Goal: Information Seeking & Learning: Learn about a topic

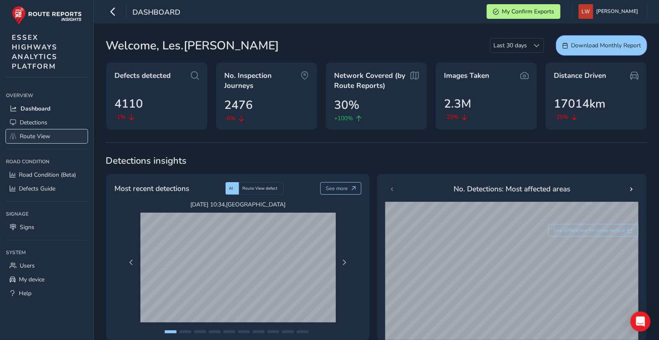
click at [41, 137] on span "Route View" at bounding box center [35, 136] width 31 height 8
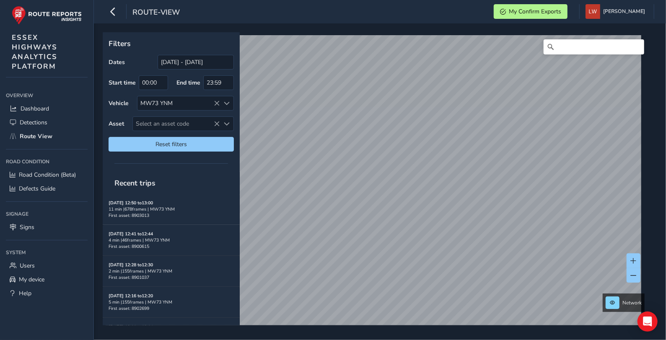
click at [304, 28] on div "Filters Dates [DATE] - [DATE] Start time 00:00 End time 23:59 Vehicle MW73 YNM …" at bounding box center [380, 181] width 572 height 317
click at [388, 34] on div "Network" at bounding box center [377, 178] width 549 height 293
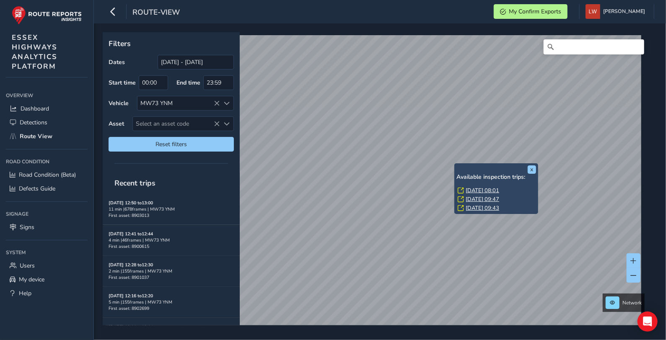
click at [473, 198] on link "[DATE] 09:47" at bounding box center [483, 200] width 34 height 8
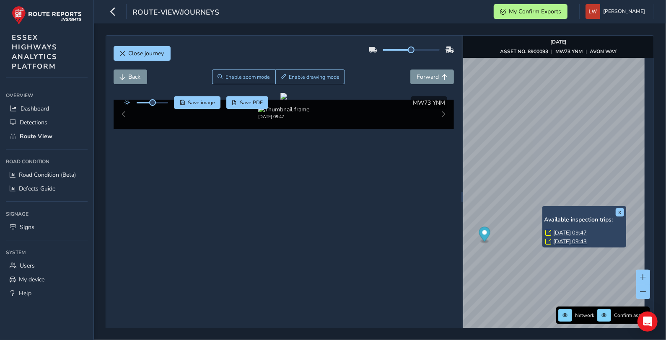
click at [562, 232] on link "[DATE] 09:47" at bounding box center [571, 233] width 34 height 8
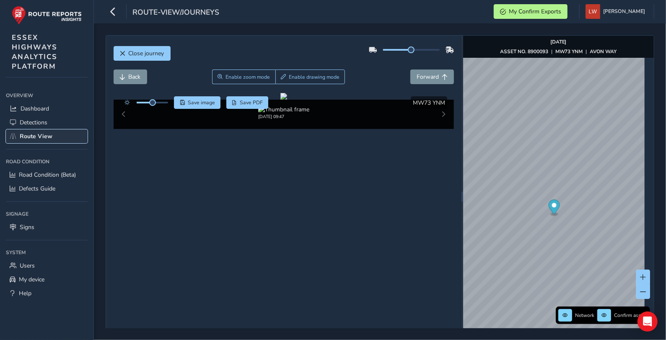
click at [47, 137] on span "Route View" at bounding box center [36, 136] width 33 height 8
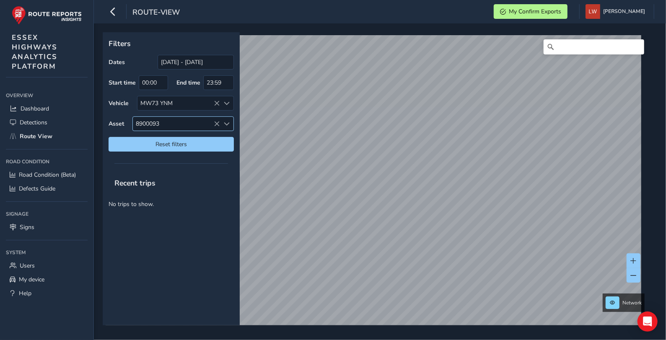
click at [216, 122] on icon at bounding box center [217, 124] width 6 height 6
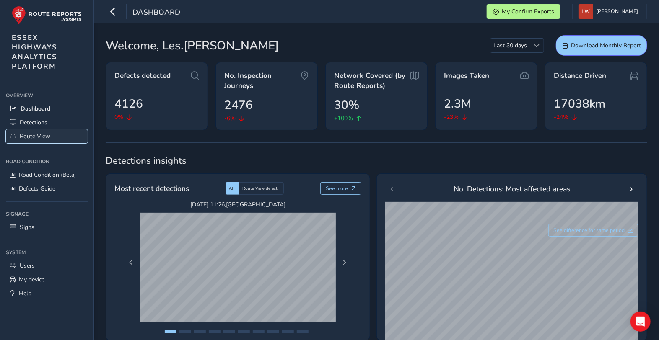
click at [40, 135] on span "Route View" at bounding box center [35, 136] width 31 height 8
